Goal: Information Seeking & Learning: Learn about a topic

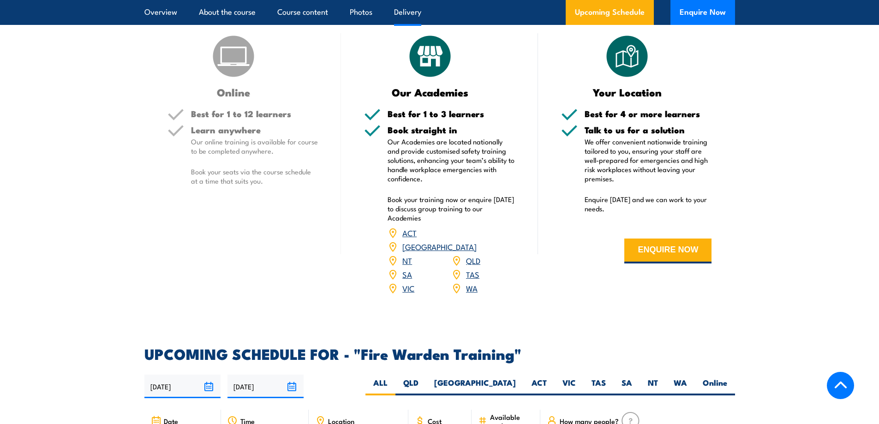
scroll to position [1384, 0]
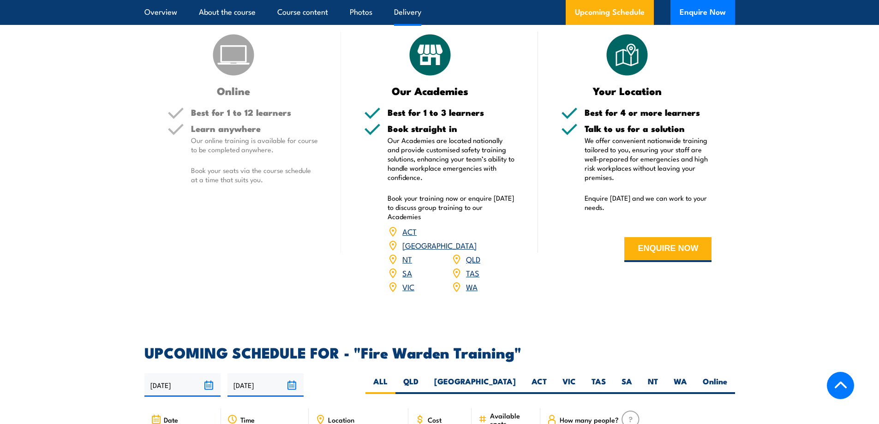
click at [409, 281] on link "VIC" at bounding box center [408, 286] width 12 height 11
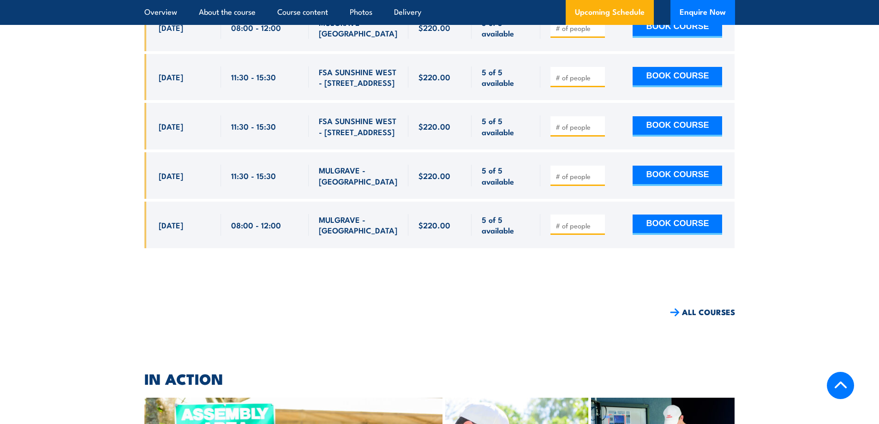
scroll to position [2500, 0]
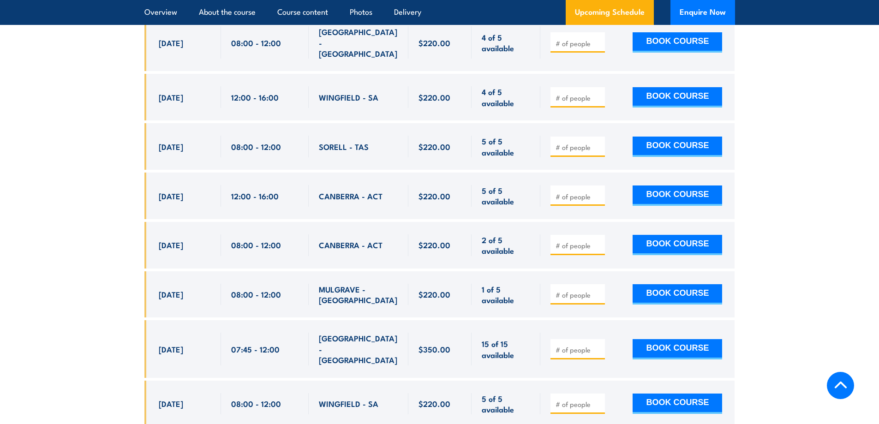
scroll to position [3783, 0]
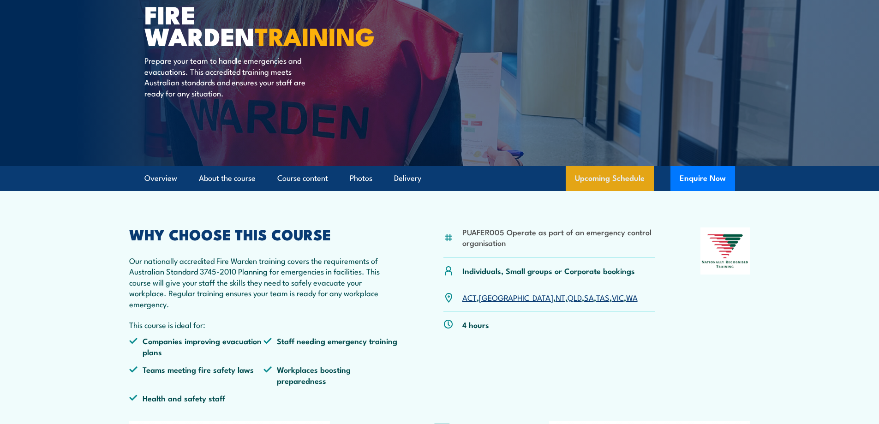
scroll to position [92, 0]
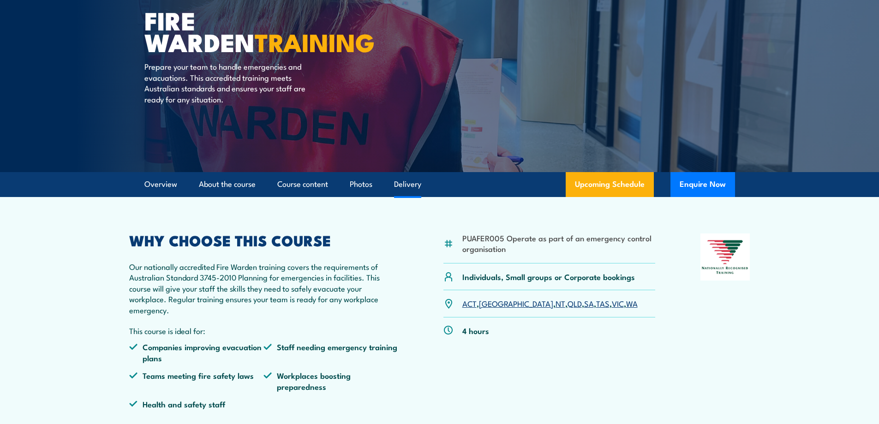
click at [411, 182] on link "Delivery" at bounding box center [407, 184] width 27 height 24
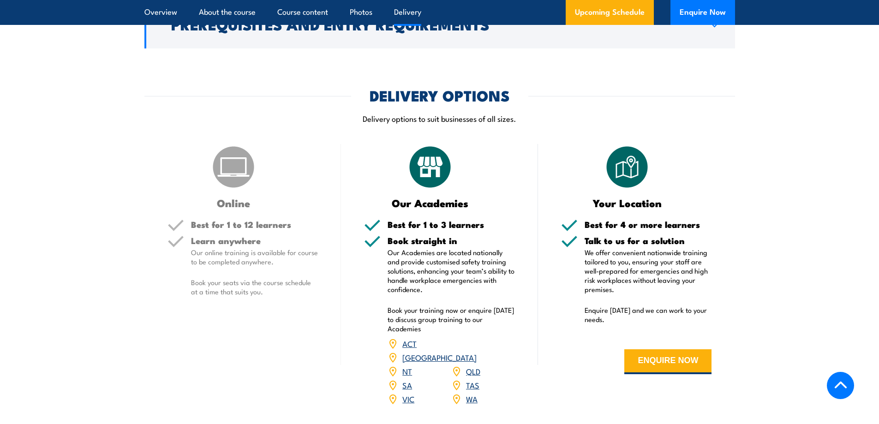
scroll to position [1257, 0]
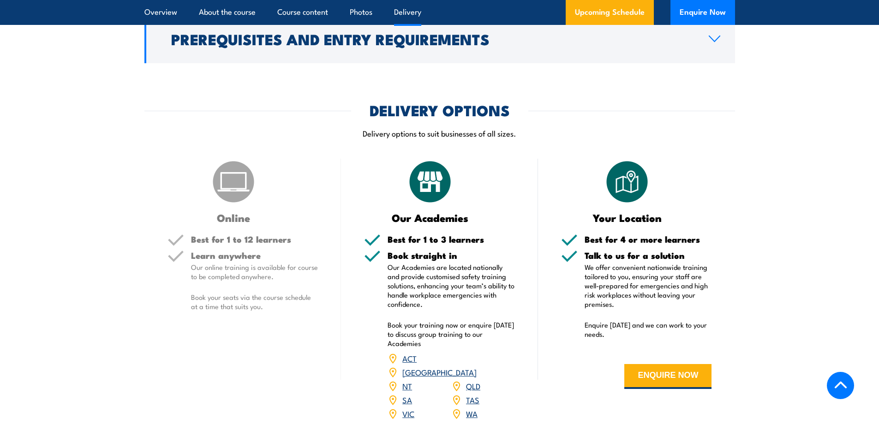
click at [241, 154] on article "DELIVERY OPTIONS Delivery options to suit businesses of all sizes. Online Best …" at bounding box center [439, 267] width 591 height 329
click at [233, 164] on img at bounding box center [233, 182] width 46 height 46
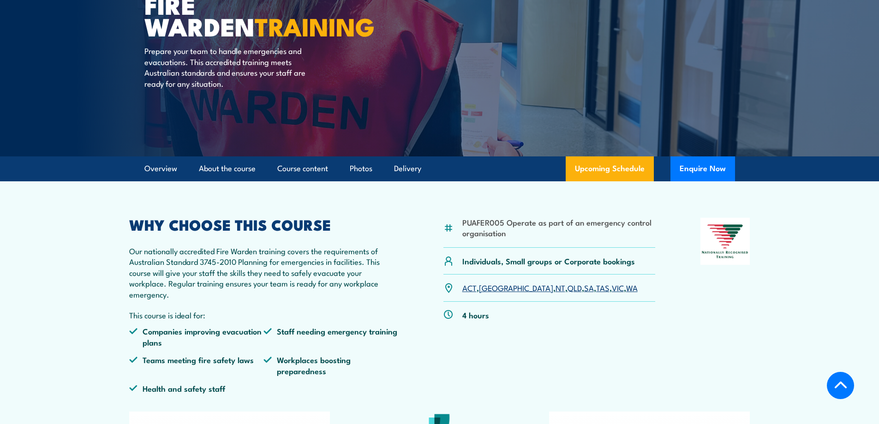
scroll to position [104, 0]
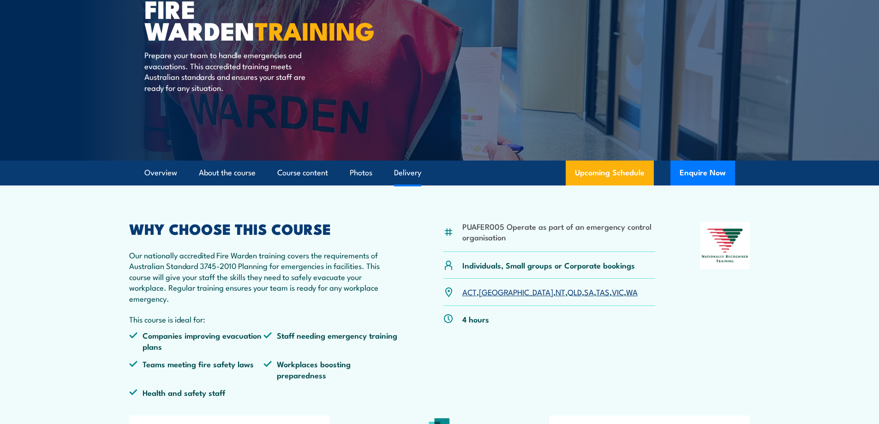
click at [407, 175] on link "Delivery" at bounding box center [407, 173] width 27 height 24
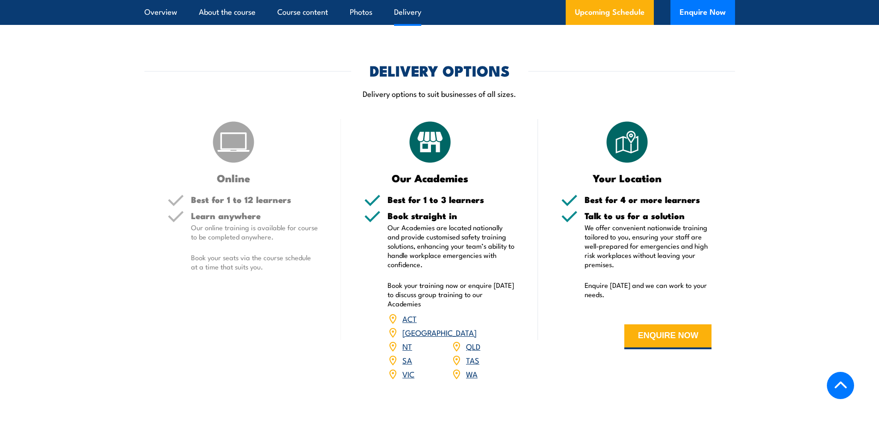
scroll to position [1303, 0]
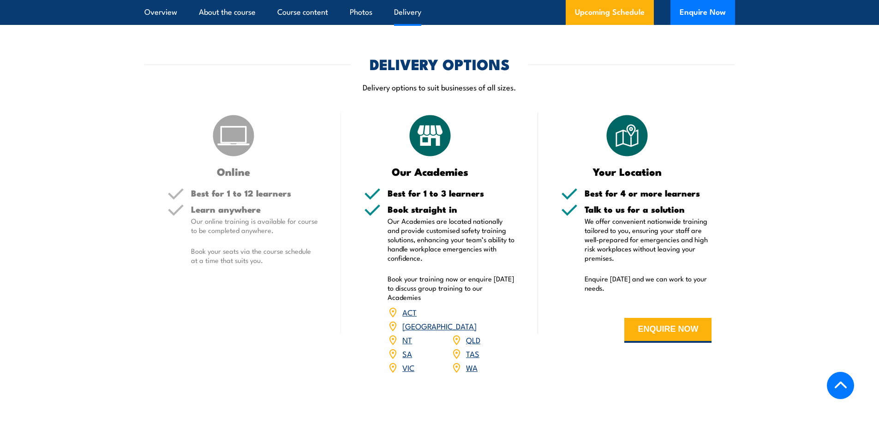
click at [283, 77] on div "DELIVERY OPTIONS Delivery options to suit businesses of all sizes." at bounding box center [439, 80] width 591 height 47
click at [228, 131] on img at bounding box center [233, 136] width 46 height 46
click at [223, 179] on div "Online Best for 1 to 12 learners Learn anywhere Our online training is availabl…" at bounding box center [242, 250] width 197 height 274
click at [212, 227] on p "Our online training is available for course to be completed anywhere." at bounding box center [254, 225] width 127 height 18
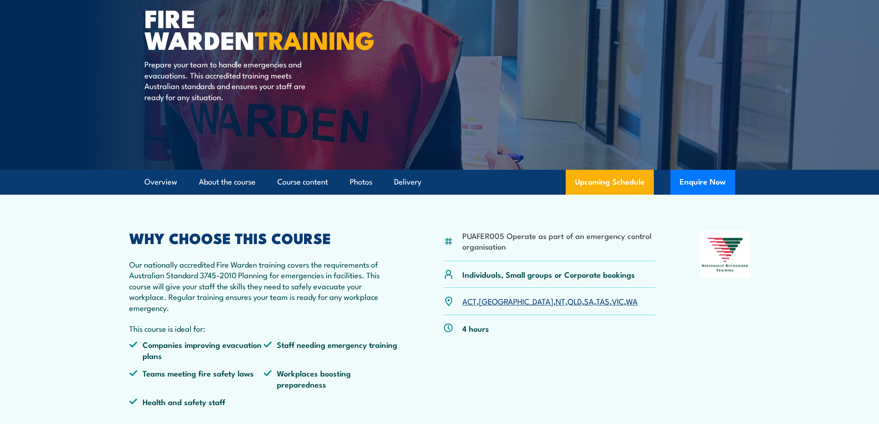
scroll to position [93, 0]
